Goal: Check status: Check status

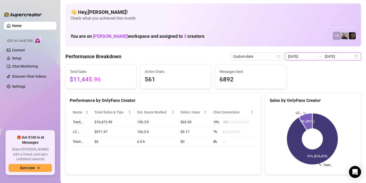
click at [328, 56] on input "[DATE]" at bounding box center [339, 57] width 29 height 6
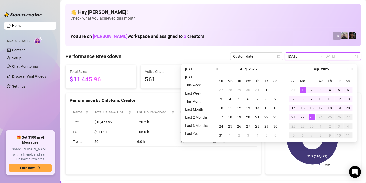
type input "[DATE]"
click at [310, 117] on div "23" at bounding box center [312, 117] width 6 height 6
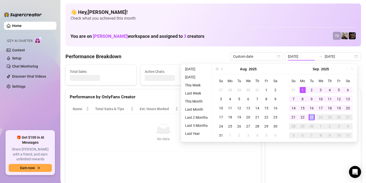
type input "[DATE]"
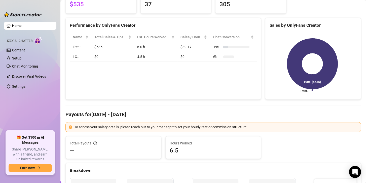
scroll to position [13, 0]
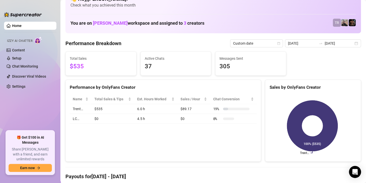
click at [309, 45] on input "[DATE]" at bounding box center [302, 44] width 29 height 6
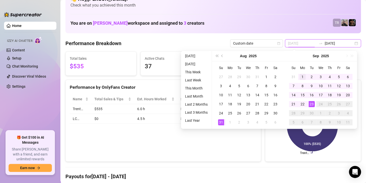
type input "2025-09-01"
click at [303, 73] on td "1" at bounding box center [302, 76] width 9 height 9
type input "[DATE]"
click at [310, 102] on div "23" at bounding box center [312, 104] width 6 height 6
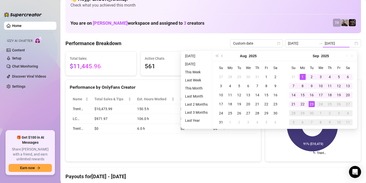
type input "2025-09-01"
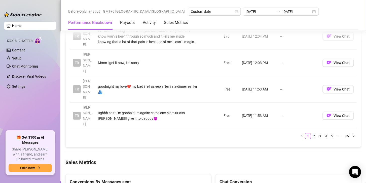
scroll to position [668, 0]
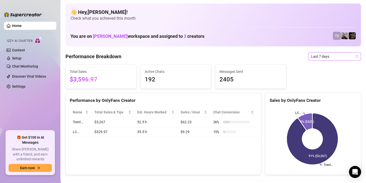
click at [325, 57] on span "Last 7 days" at bounding box center [334, 57] width 47 height 8
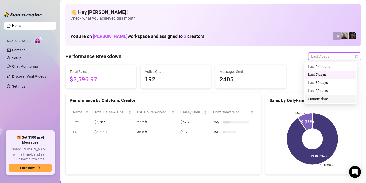
click at [318, 100] on div "Custom date" at bounding box center [330, 99] width 45 height 6
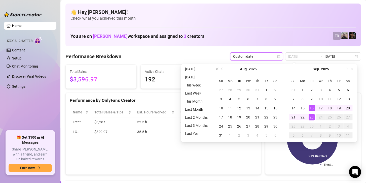
type input "[DATE]"
click at [311, 117] on div "23" at bounding box center [312, 117] width 6 height 6
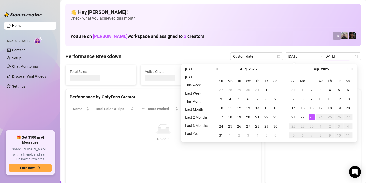
type input "[DATE]"
